Goal: Information Seeking & Learning: Learn about a topic

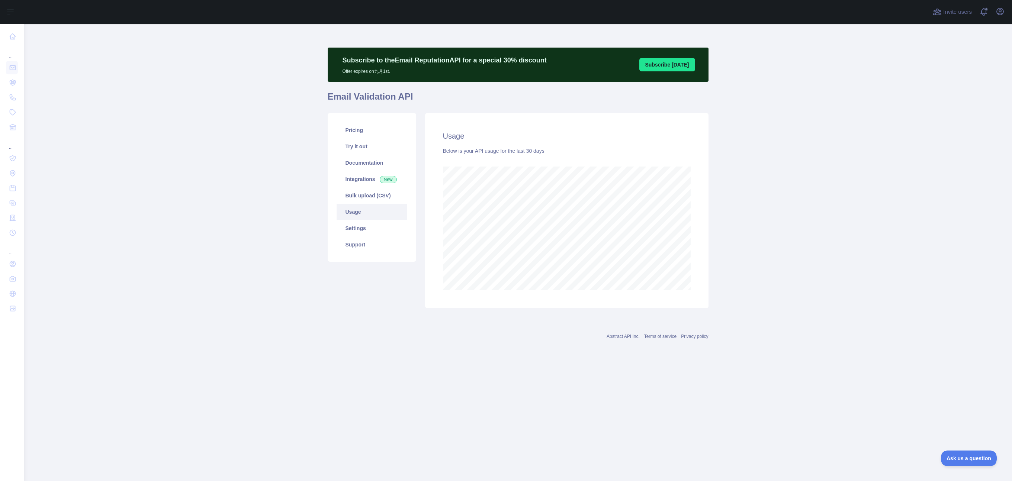
scroll to position [458, 988]
click at [239, 194] on main "Subscribe to the Email Reputation API for a special 30 % discount Offer expires…" at bounding box center [518, 253] width 988 height 458
click at [347, 286] on div "Pricing Try it out Documentation Integrations New Bulk upload (CSV) Usage Setti…" at bounding box center [371, 210] width 97 height 195
click at [270, 200] on main "Subscribe to the Email Reputation API for a special 30 % discount Offer expires…" at bounding box center [518, 253] width 988 height 458
click at [351, 134] on link "Pricing" at bounding box center [372, 130] width 71 height 16
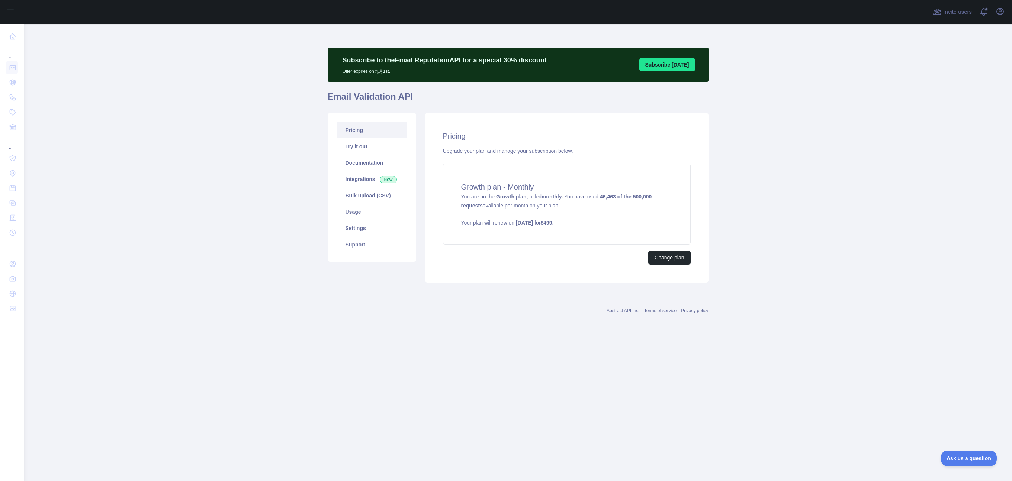
click at [187, 205] on main "Subscribe to the Email Reputation API for a special 30 % discount Offer expires…" at bounding box center [518, 253] width 988 height 458
